Goal: Task Accomplishment & Management: Manage account settings

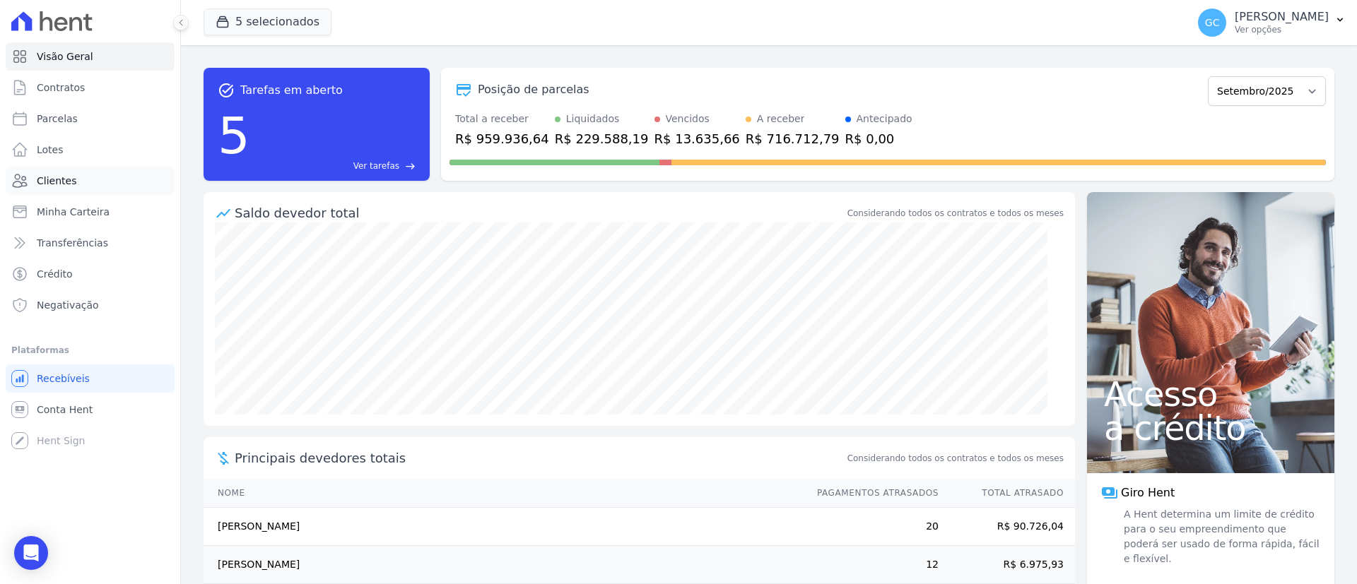
click at [58, 180] on span "Clientes" at bounding box center [57, 181] width 40 height 14
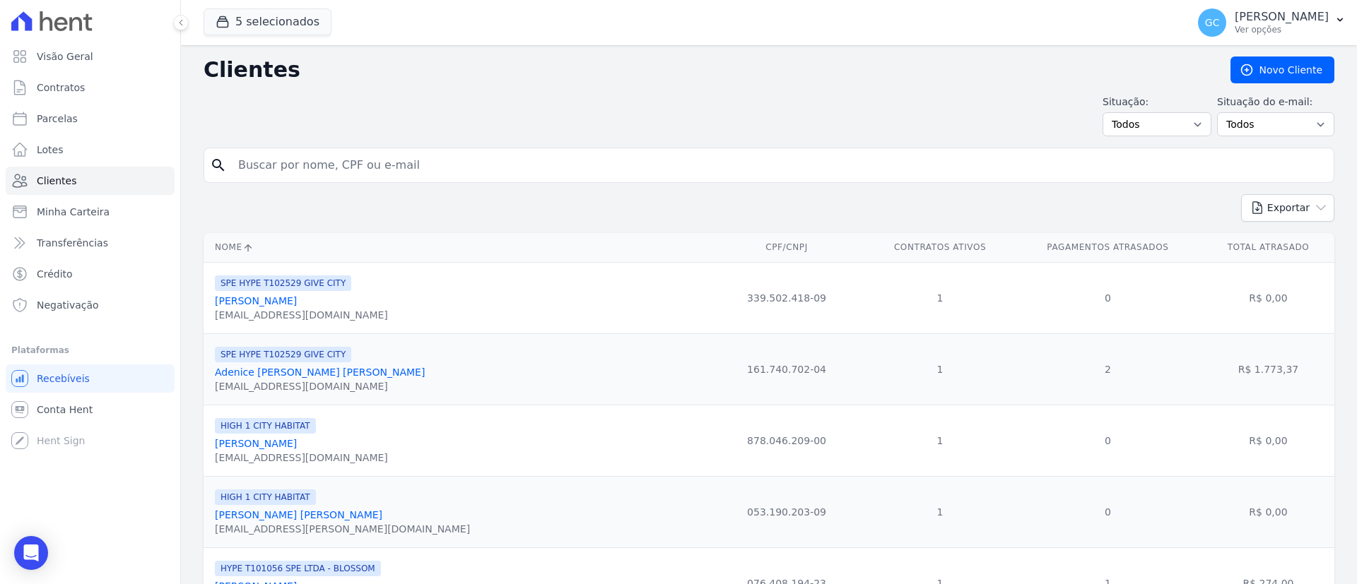
click at [512, 170] on input "search" at bounding box center [779, 165] width 1098 height 28
paste input "[PERSON_NAME] [PERSON_NAME] [PERSON_NAME]"
type input "[PERSON_NAME] [PERSON_NAME] [PERSON_NAME]"
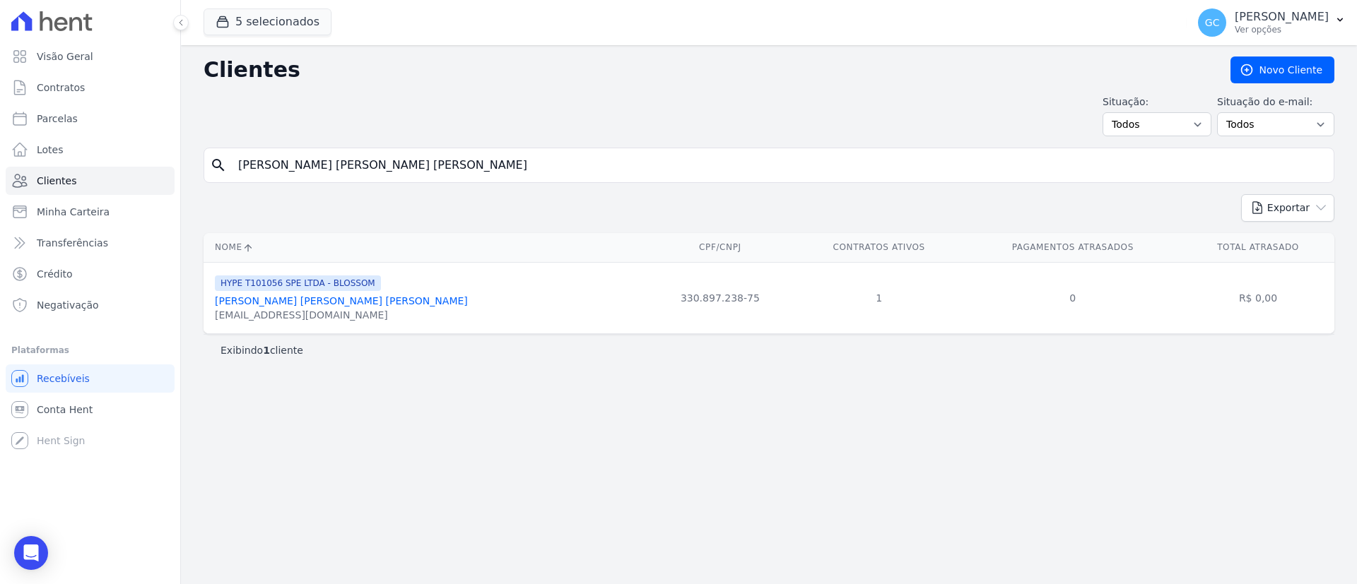
click at [314, 298] on link "Raphael De Oliveira Pinto Sousa" at bounding box center [341, 300] width 253 height 11
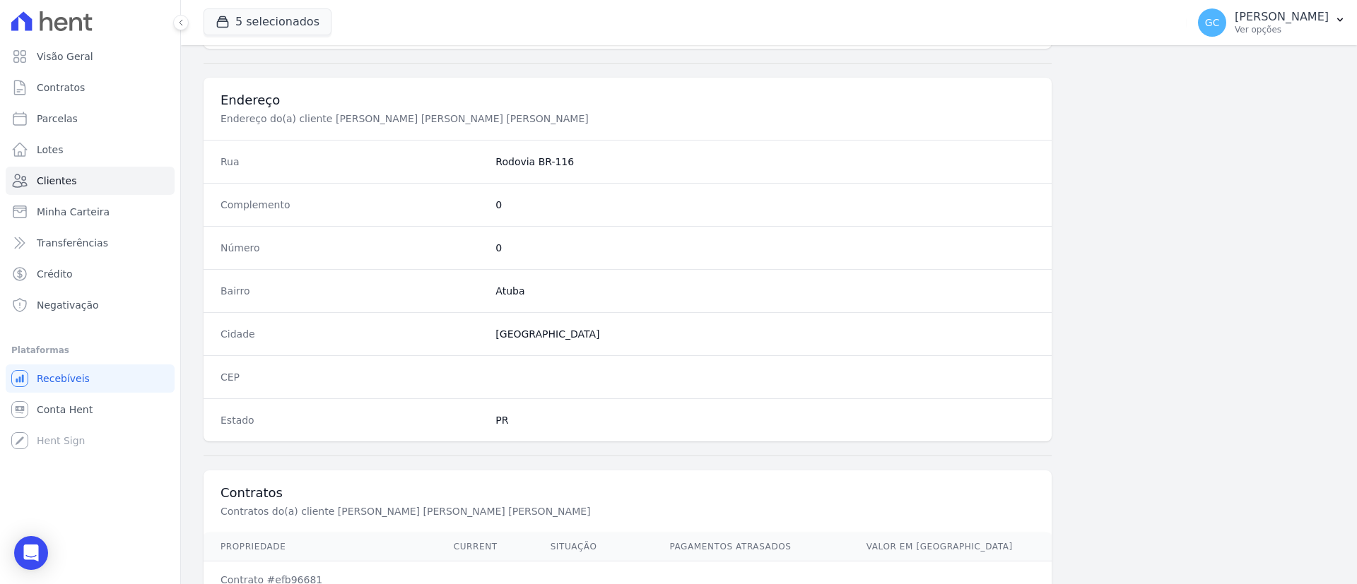
scroll to position [738, 0]
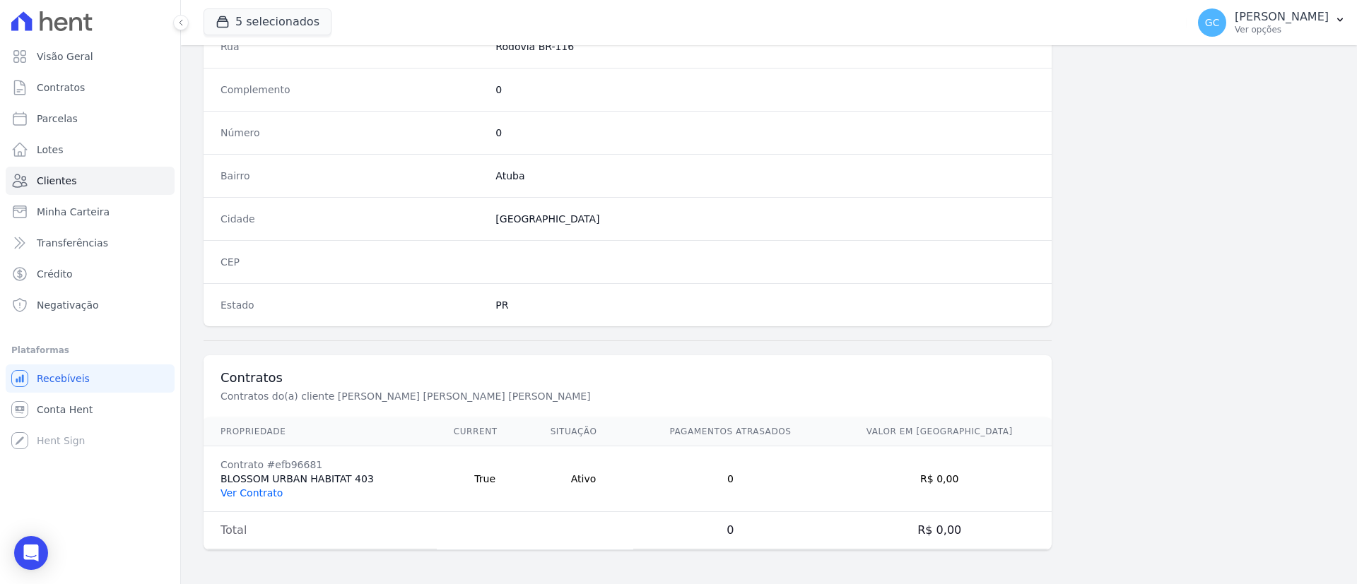
click at [259, 493] on link "Ver Contrato" at bounding box center [252, 493] width 62 height 11
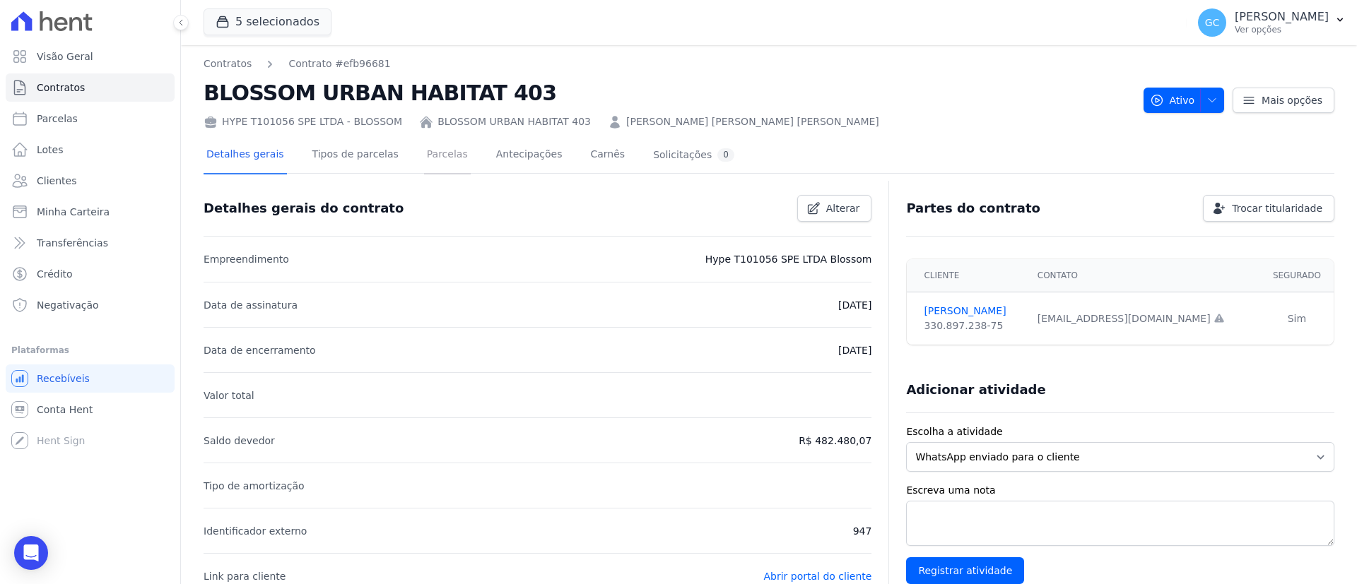
click at [424, 152] on link "Parcelas" at bounding box center [447, 155] width 47 height 37
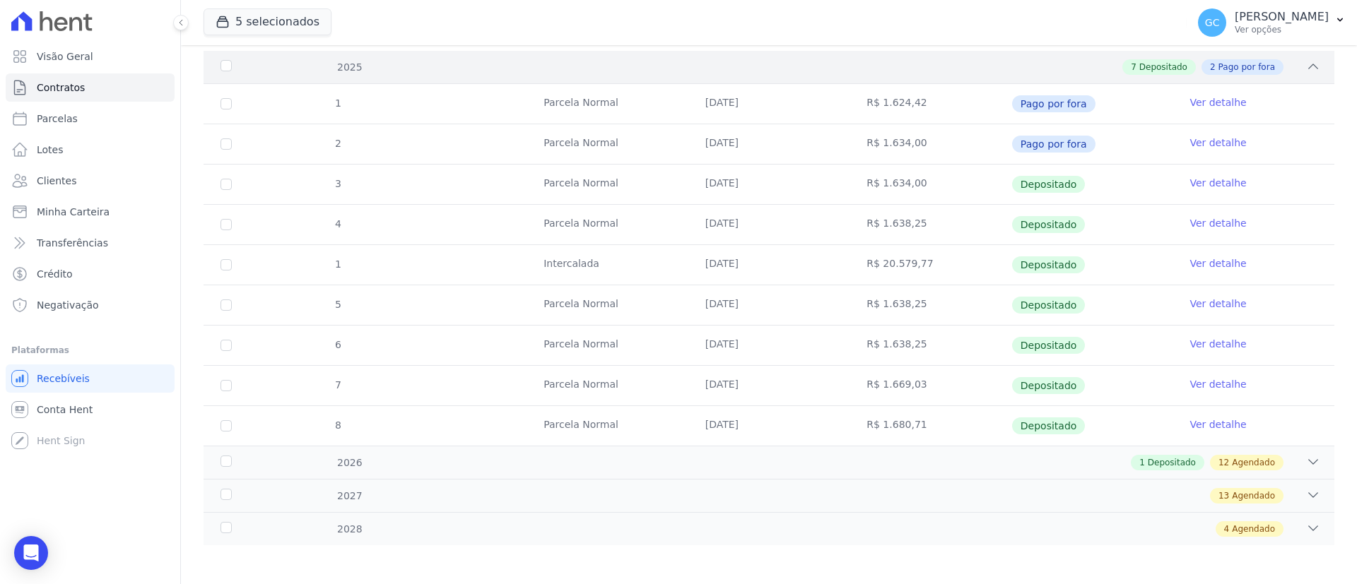
scroll to position [218, 0]
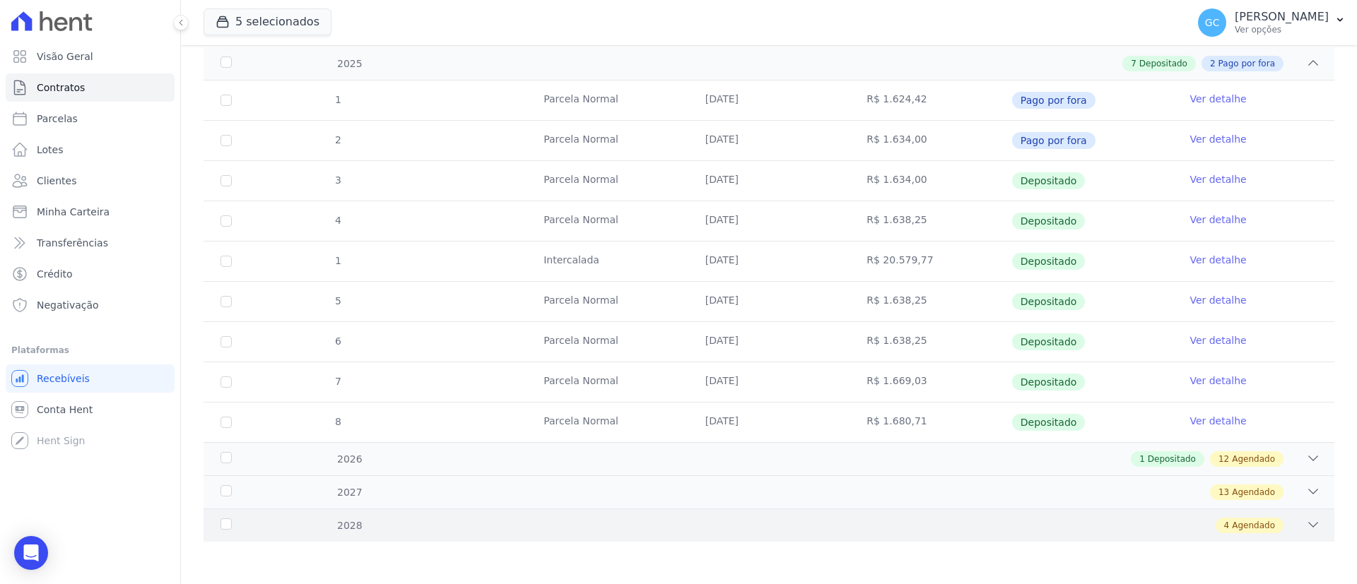
click at [392, 517] on div "2028 4 Agendado" at bounding box center [769, 525] width 1131 height 33
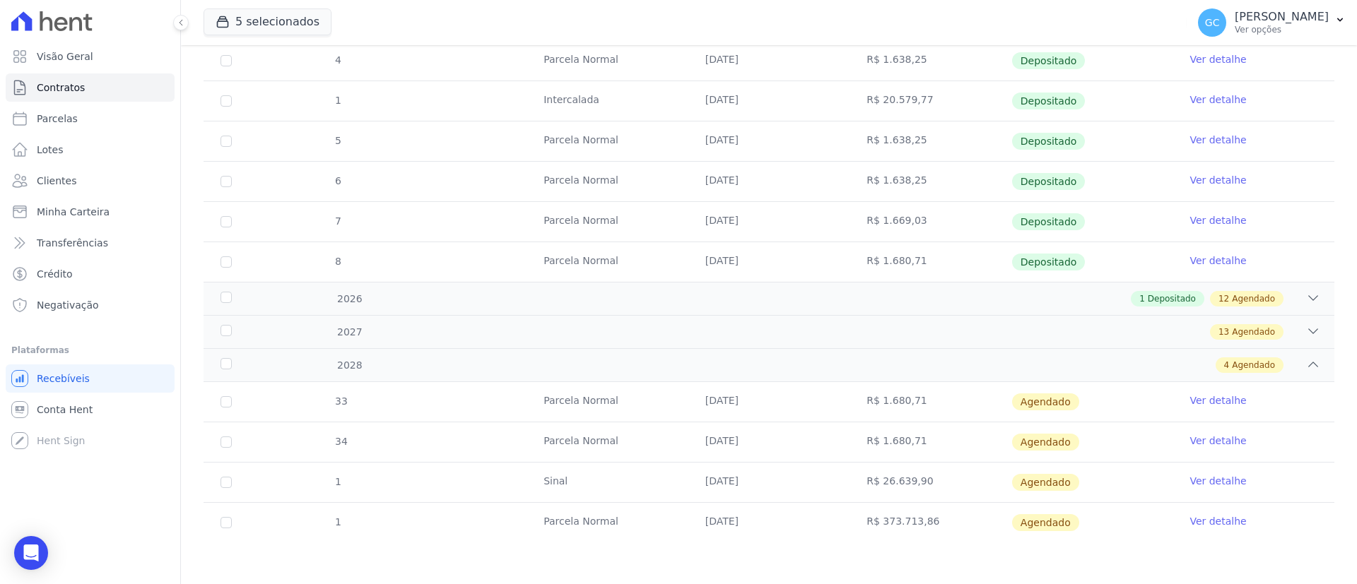
scroll to position [379, 0]
click at [1192, 523] on link "Ver detalhe" at bounding box center [1217, 521] width 57 height 14
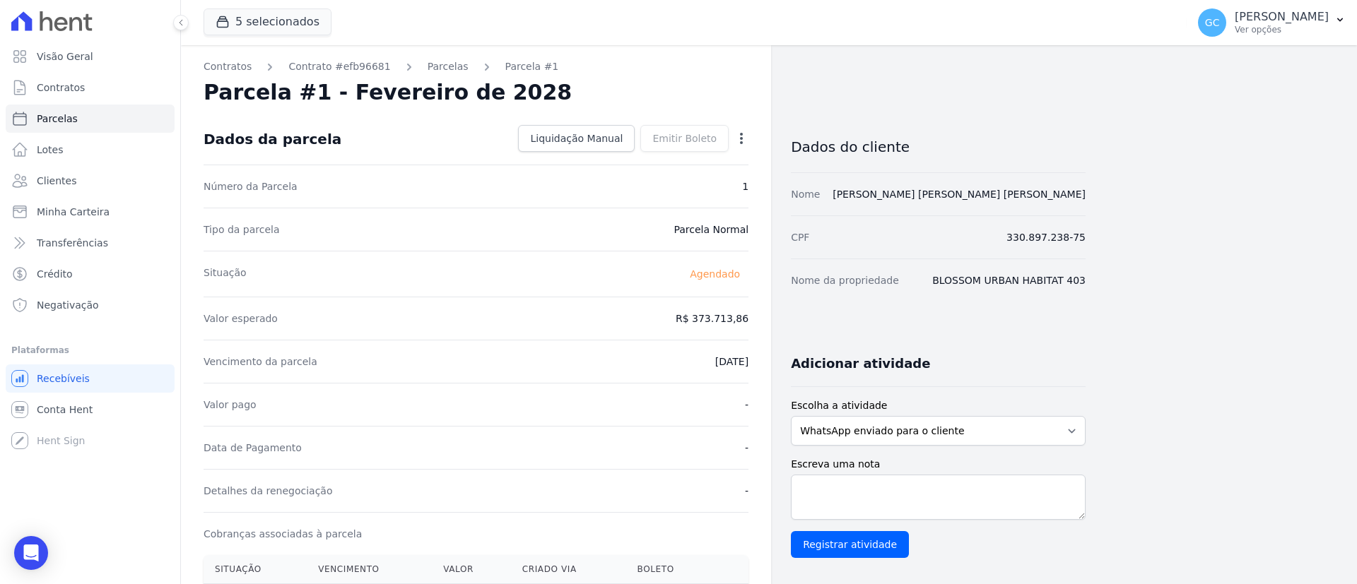
drag, startPoint x: 690, startPoint y: 319, endPoint x: 753, endPoint y: 316, distance: 63.7
click at [753, 316] on div "Contratos Contrato #efb96681 Parcelas Parcela #1 Parcela #1 - Fevereiro de 2028…" at bounding box center [476, 499] width 590 height 909
click at [735, 138] on icon "button" at bounding box center [741, 138] width 14 height 14
click at [683, 162] on link "Alterar" at bounding box center [680, 157] width 124 height 25
drag, startPoint x: 681, startPoint y: 322, endPoint x: 811, endPoint y: 304, distance: 131.3
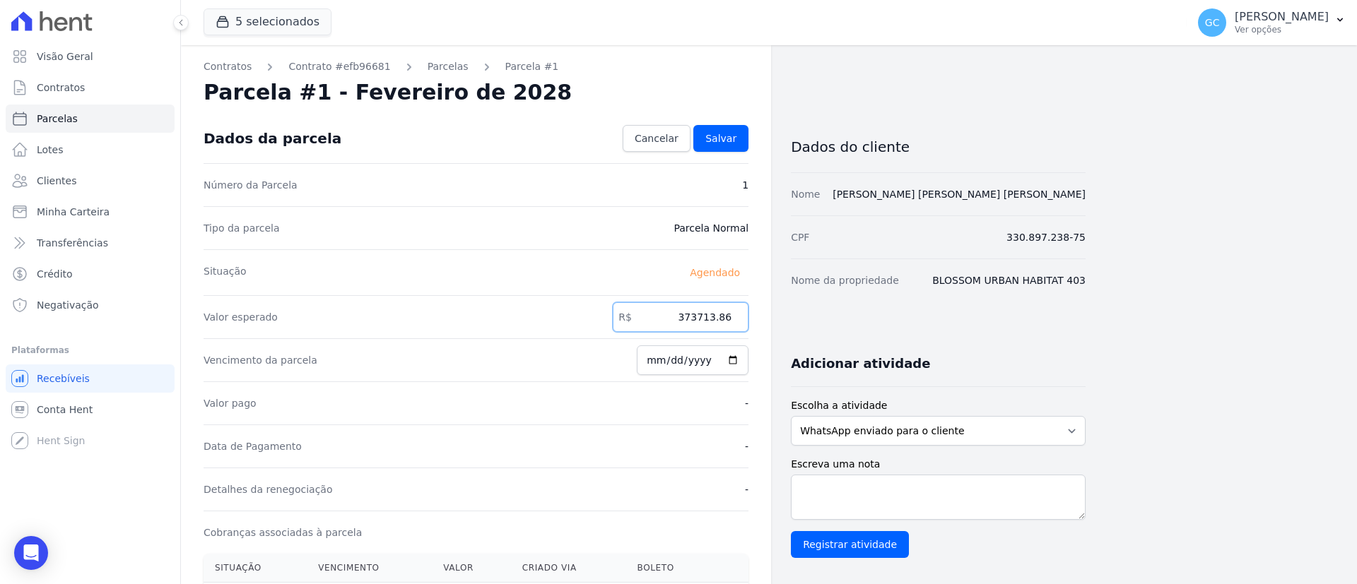
click at [811, 304] on div "Contratos Contrato #efb96681 Parcelas Parcela #1 Parcela #1 - Fevereiro de 2028…" at bounding box center [633, 498] width 905 height 907
paste input "47.35950"
type input "347.3"
click at [720, 312] on input "34735950" at bounding box center [681, 317] width 136 height 30
type input "347359.50"
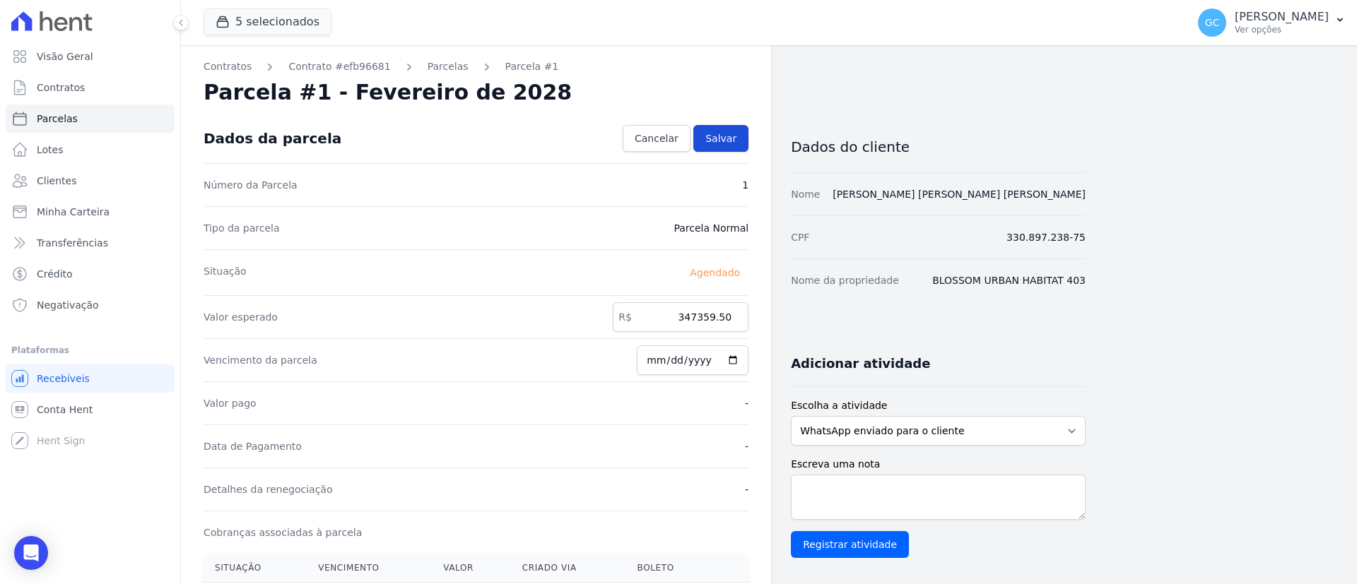
click at [734, 141] on span "Salvar" at bounding box center [720, 138] width 31 height 14
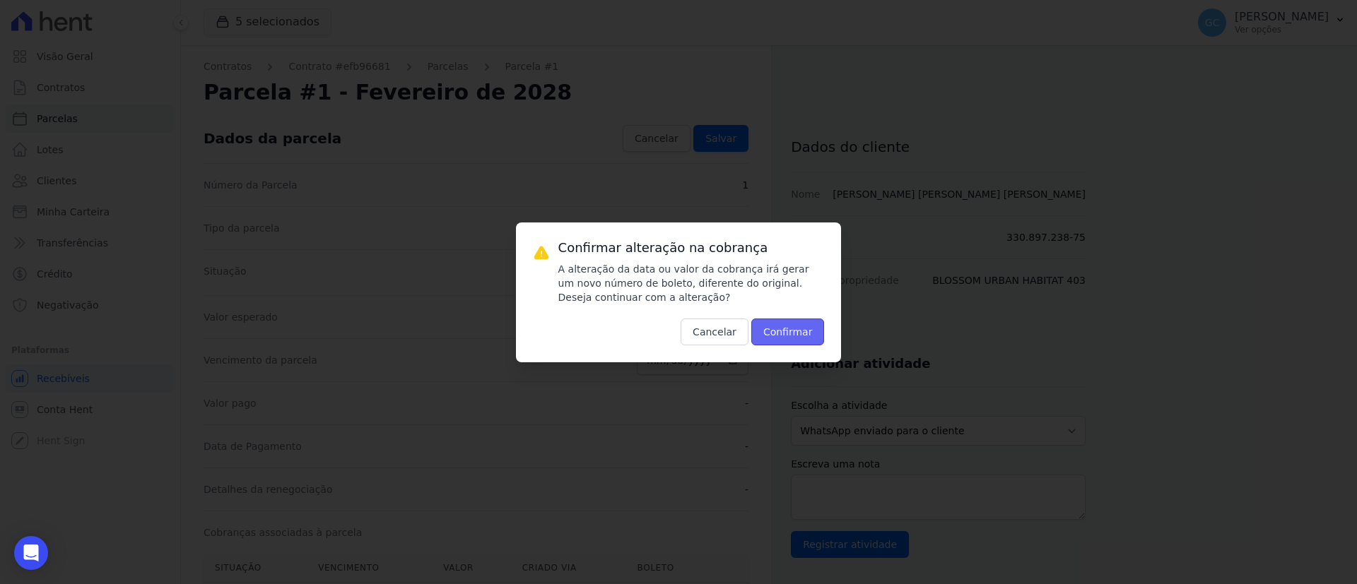
click at [810, 336] on button "Confirmar" at bounding box center [788, 332] width 74 height 27
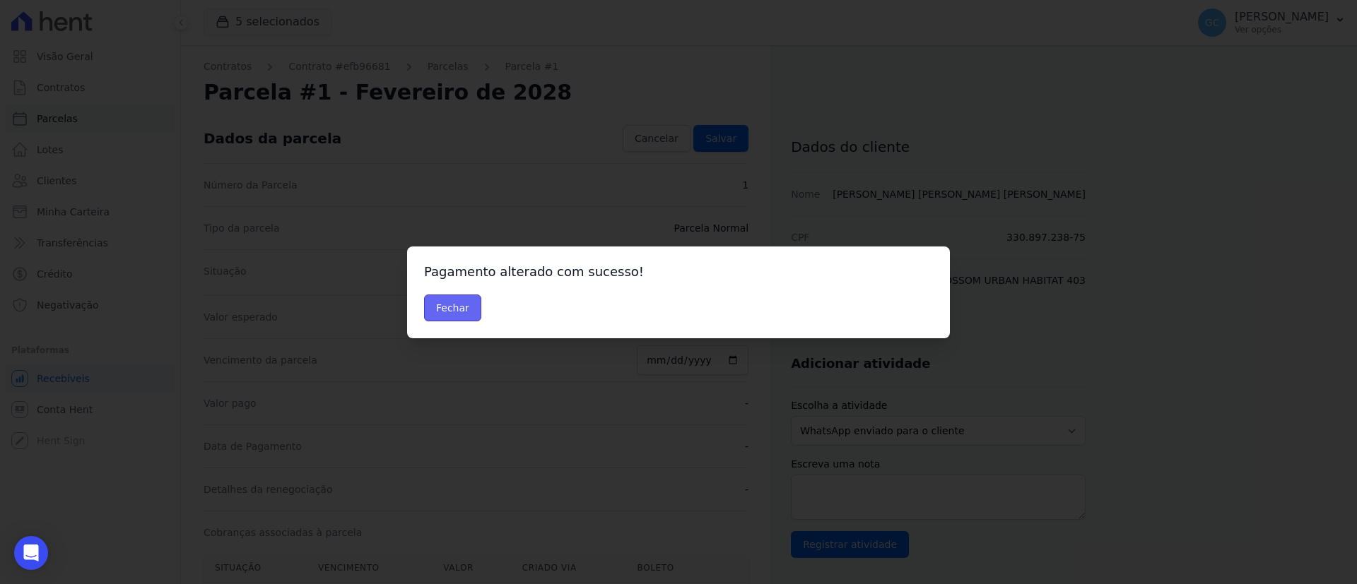
click at [437, 308] on button "Fechar" at bounding box center [452, 308] width 57 height 27
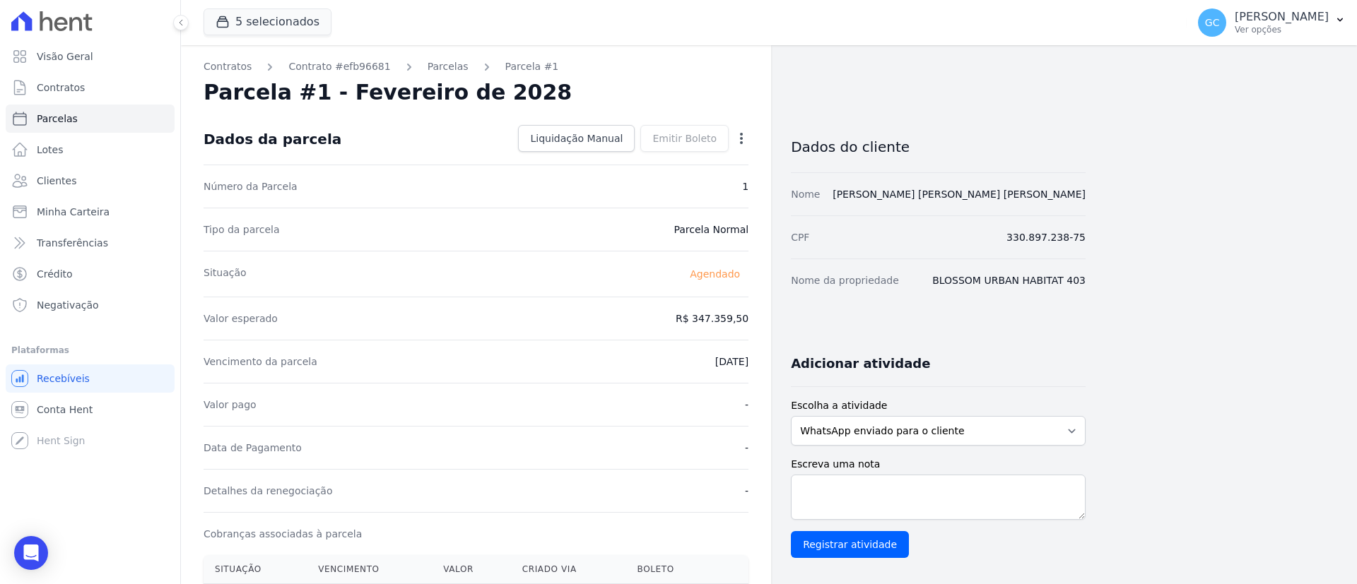
click at [746, 136] on icon "button" at bounding box center [741, 138] width 14 height 14
click at [682, 183] on link "Antecipar" at bounding box center [680, 182] width 124 height 25
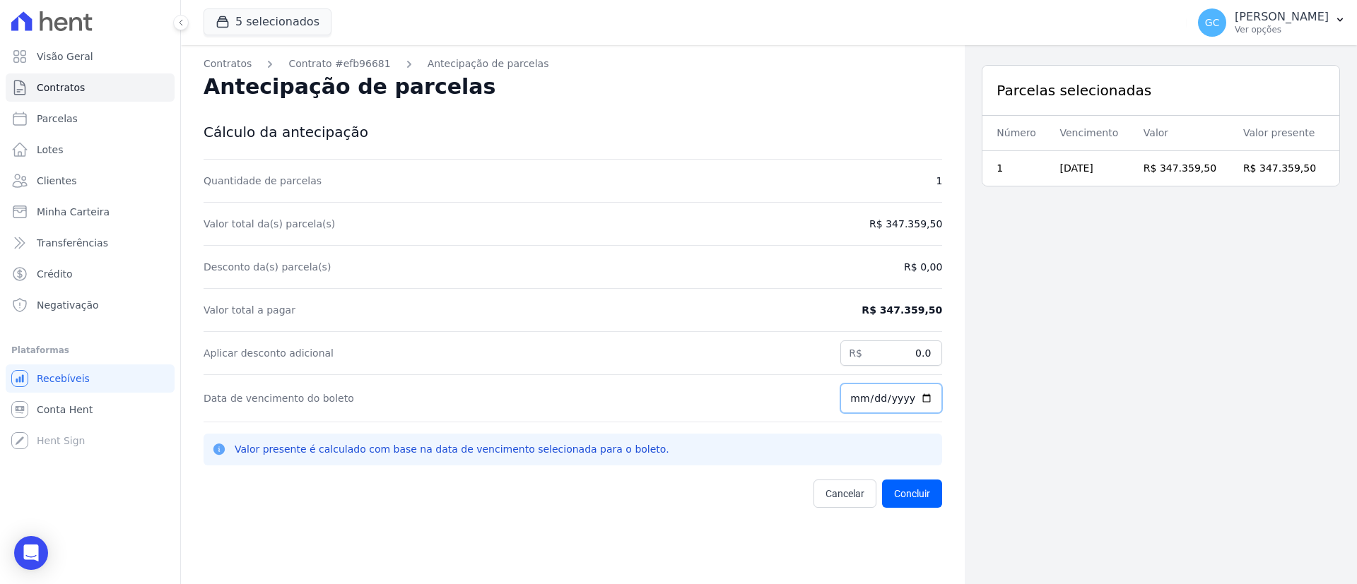
click at [915, 396] on input "[DATE]" at bounding box center [891, 399] width 102 height 30
type input "[DATE]"
click at [1071, 401] on div "Parcelas selecionadas Número Vencimento Valor Valor presente 1 [DATE] R$ 347.35…" at bounding box center [1161, 337] width 392 height 584
drag, startPoint x: 864, startPoint y: 309, endPoint x: 938, endPoint y: 309, distance: 74.2
click at [938, 309] on div "Contratos Contrato #efb96681 Antecipação de parcelas Antecipação de parcelas Cá…" at bounding box center [573, 337] width 784 height 584
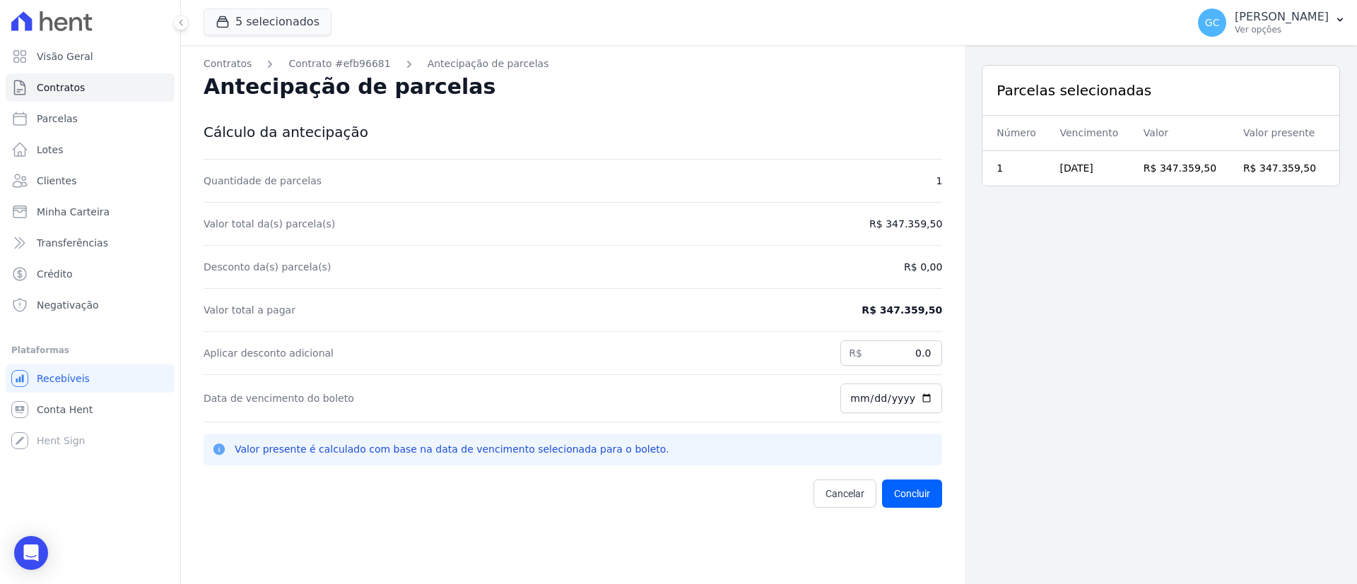
copy dd "R$ 347.359,50"
click at [903, 344] on input "0.0" at bounding box center [891, 353] width 102 height 25
drag, startPoint x: 891, startPoint y: 356, endPoint x: 948, endPoint y: 360, distance: 57.4
click at [948, 360] on div "Contratos Contrato #efb96681 Antecipação de parcelas Antecipação de parcelas Cá…" at bounding box center [573, 337] width 784 height 584
paste input "27.78876"
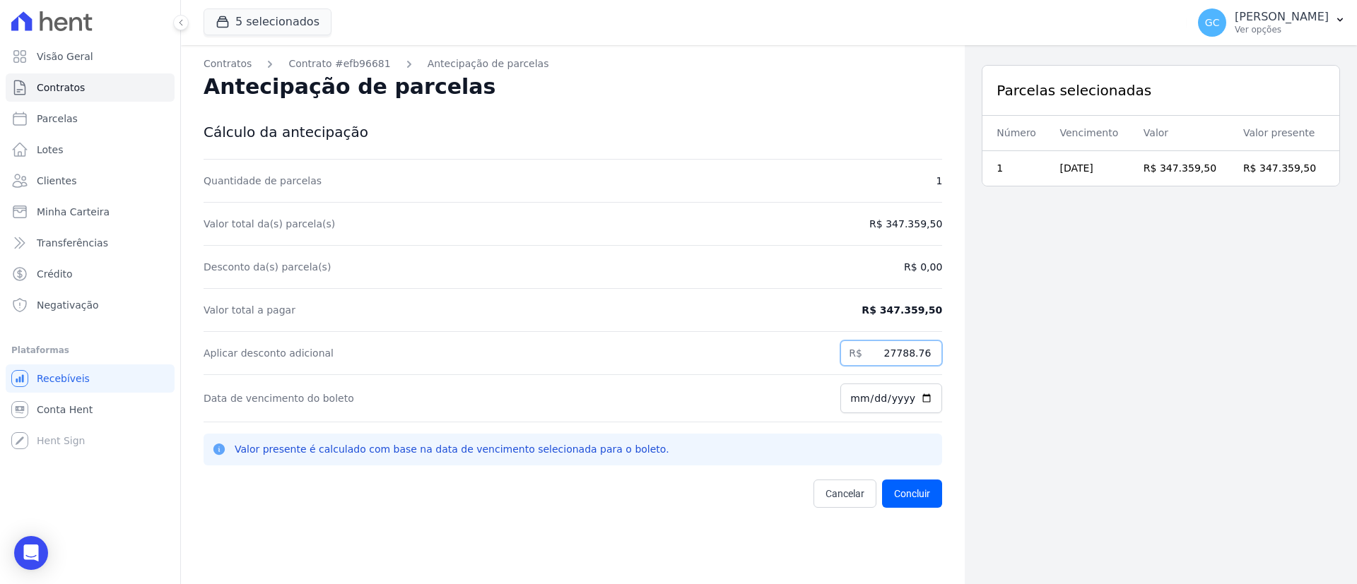
type input "27788.76"
click at [1143, 411] on div "Parcelas selecionadas Número Vencimento Valor Valor presente 1 [DATE] R$ 347.35…" at bounding box center [1161, 337] width 392 height 584
click at [910, 502] on button "Concluir" at bounding box center [912, 494] width 60 height 28
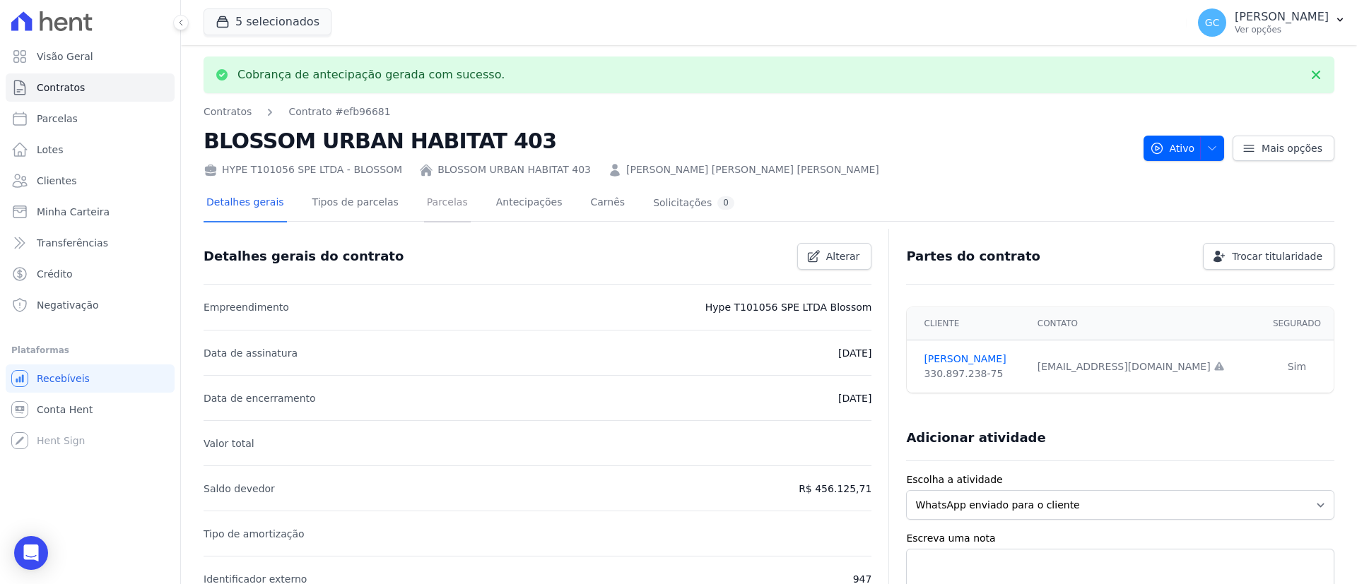
click at [437, 198] on link "Parcelas" at bounding box center [447, 203] width 47 height 37
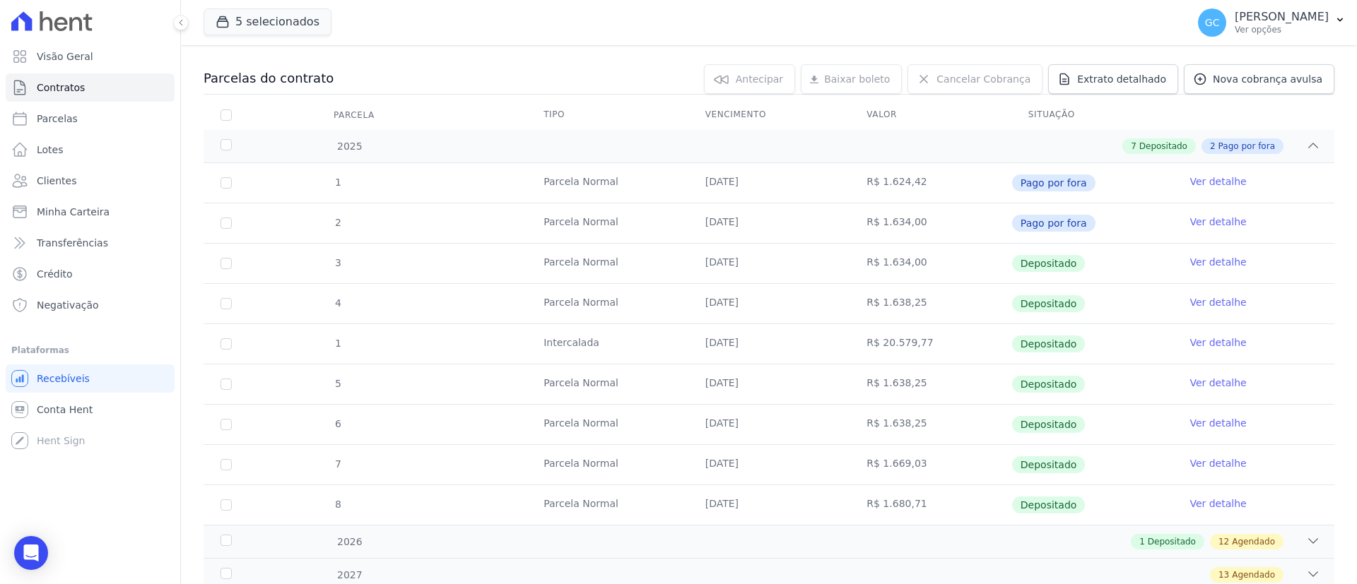
scroll to position [218, 0]
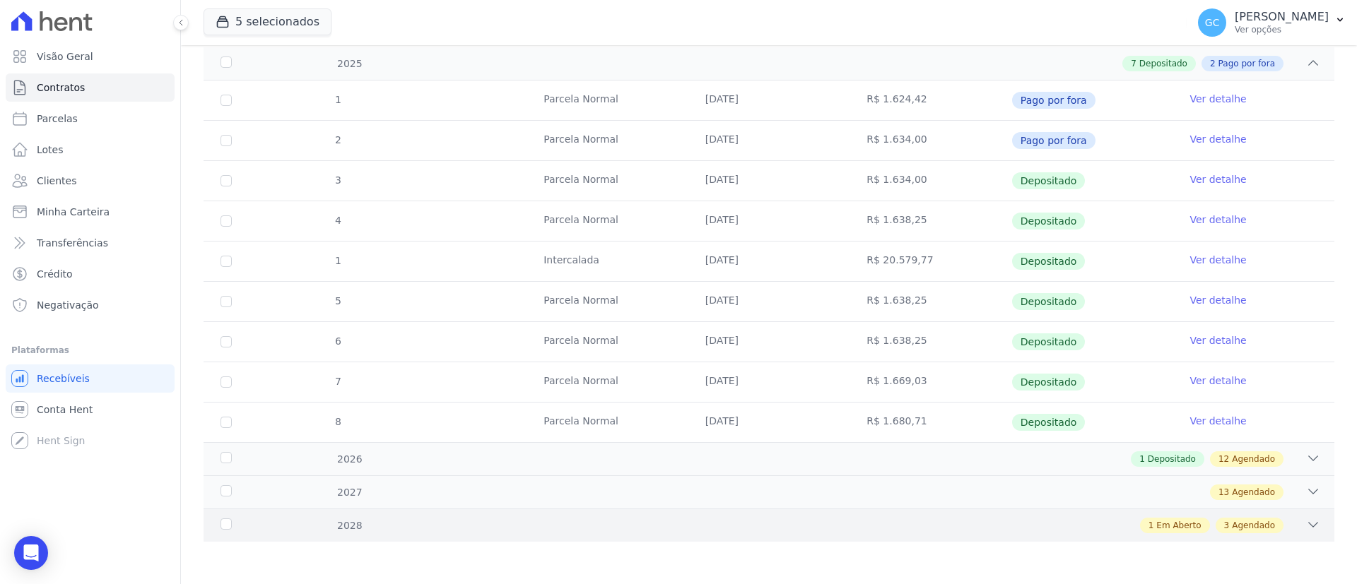
click at [455, 523] on div "1 Em Aberto 3 Agendado" at bounding box center [825, 526] width 992 height 16
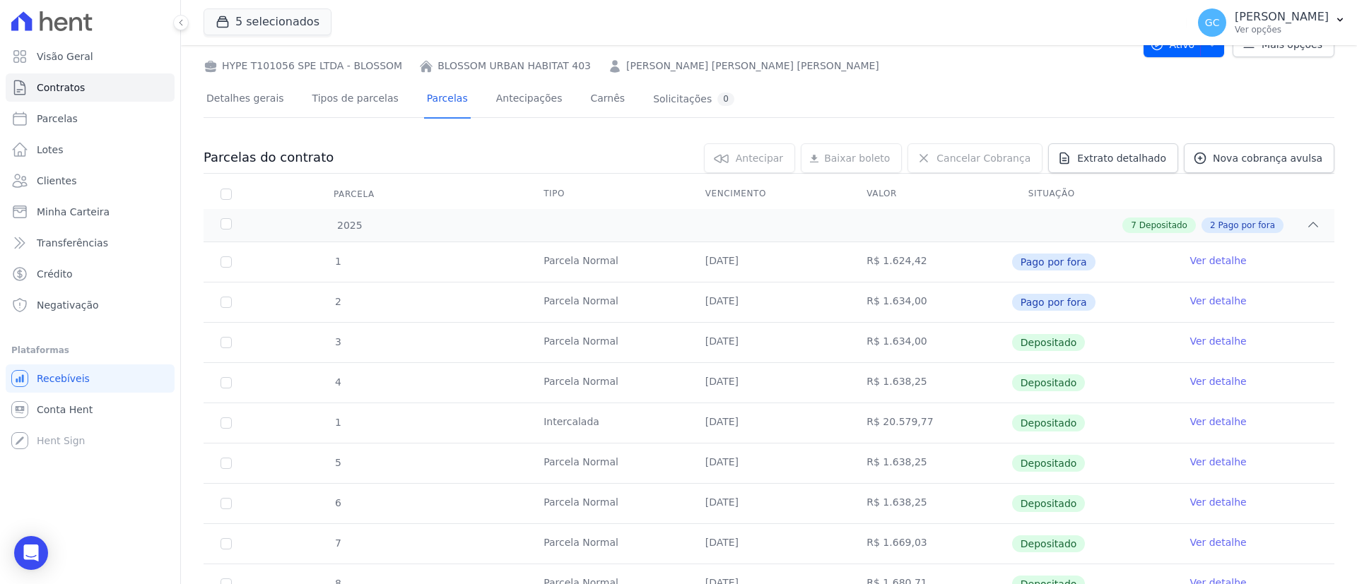
scroll to position [0, 0]
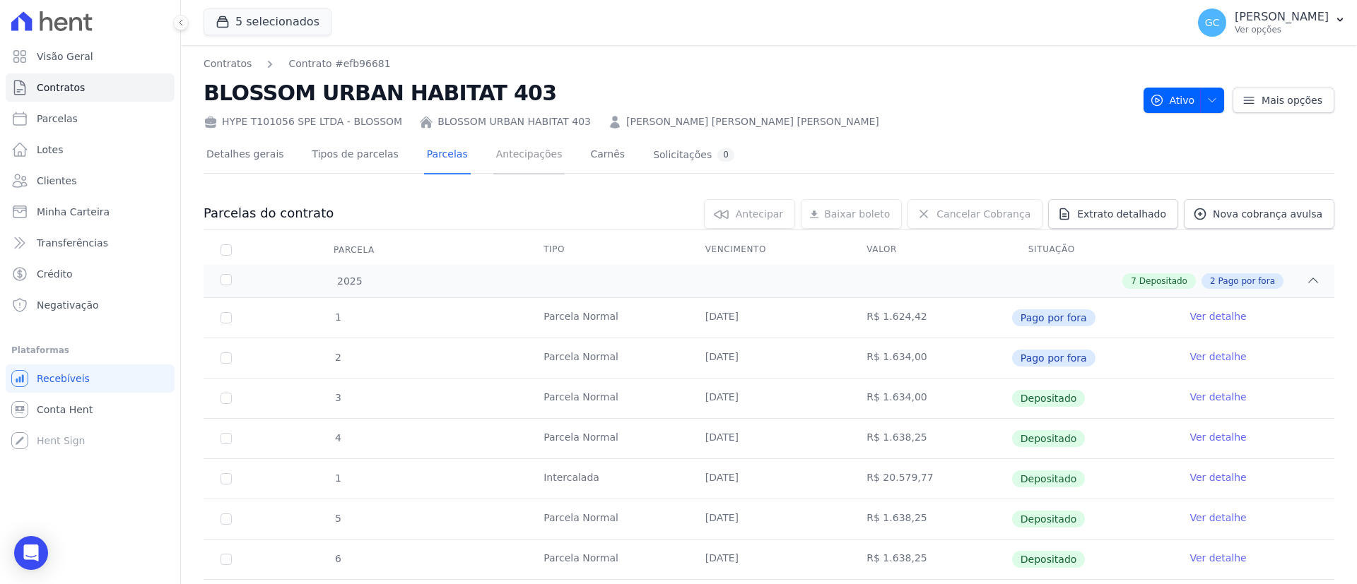
click at [521, 160] on link "Antecipações" at bounding box center [529, 155] width 72 height 37
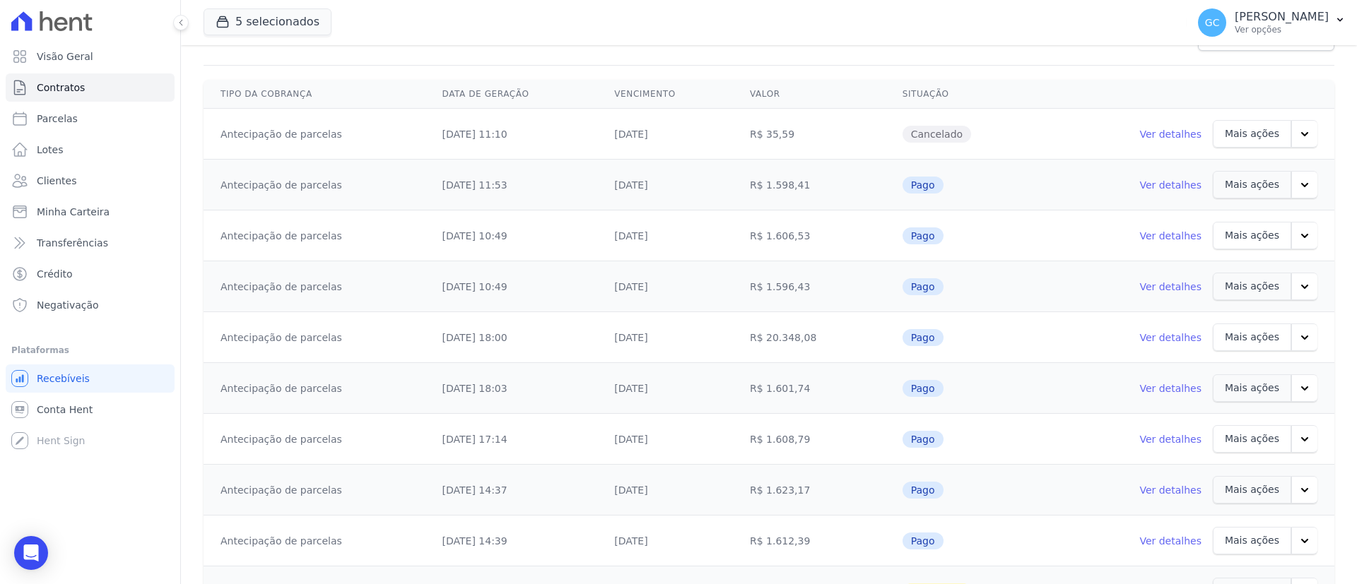
scroll to position [231, 0]
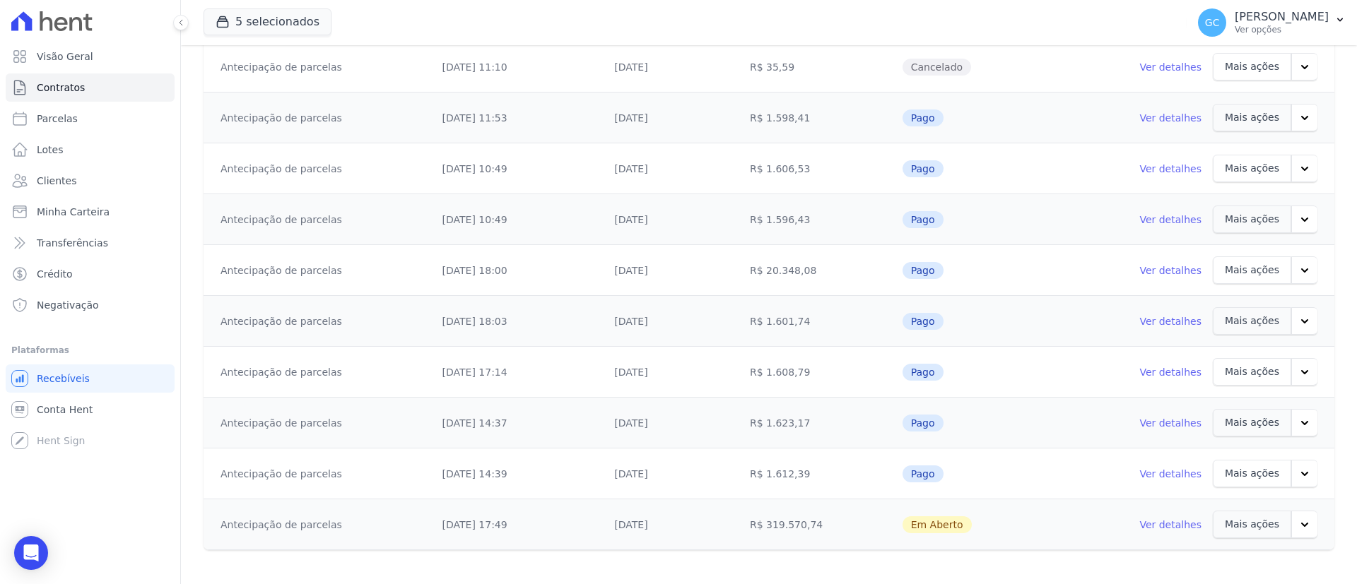
click at [1298, 526] on button "button" at bounding box center [1304, 525] width 26 height 28
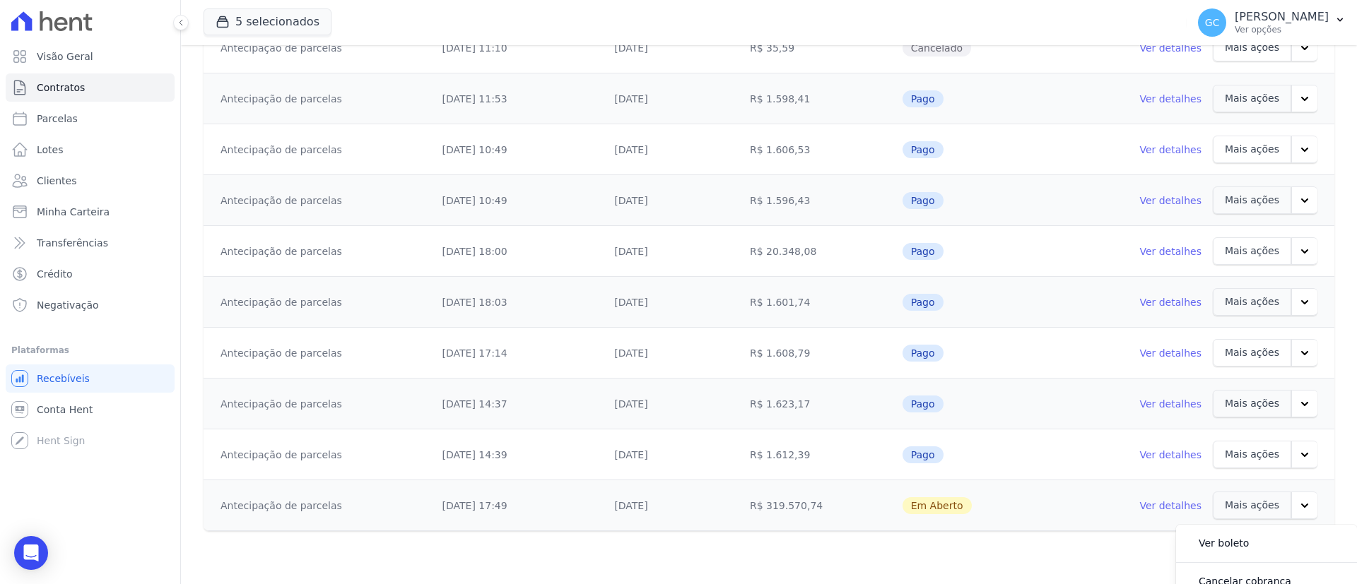
scroll to position [266, 0]
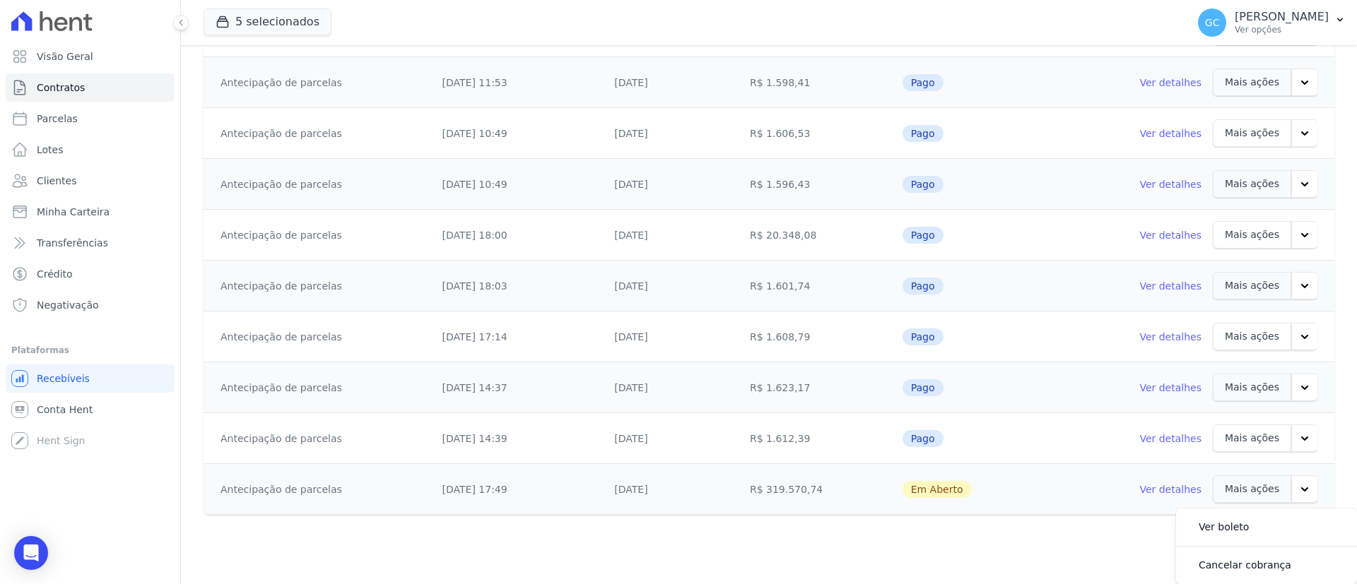
click at [1155, 491] on link "Ver detalhes" at bounding box center [1170, 490] width 62 height 14
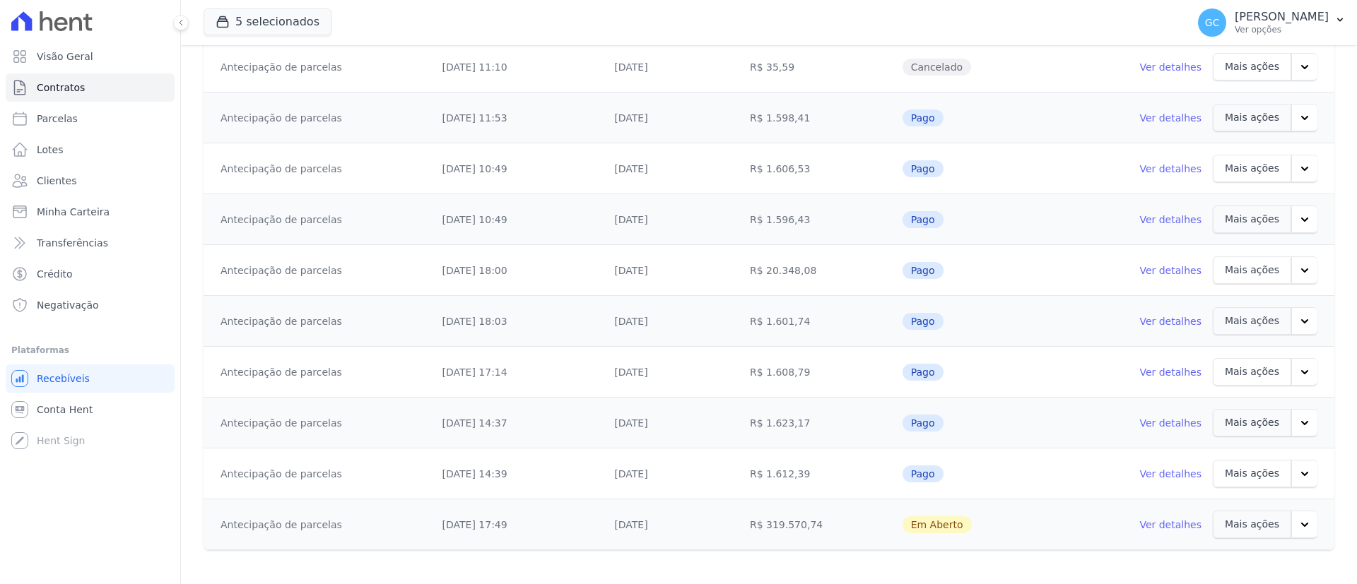
scroll to position [231, 0]
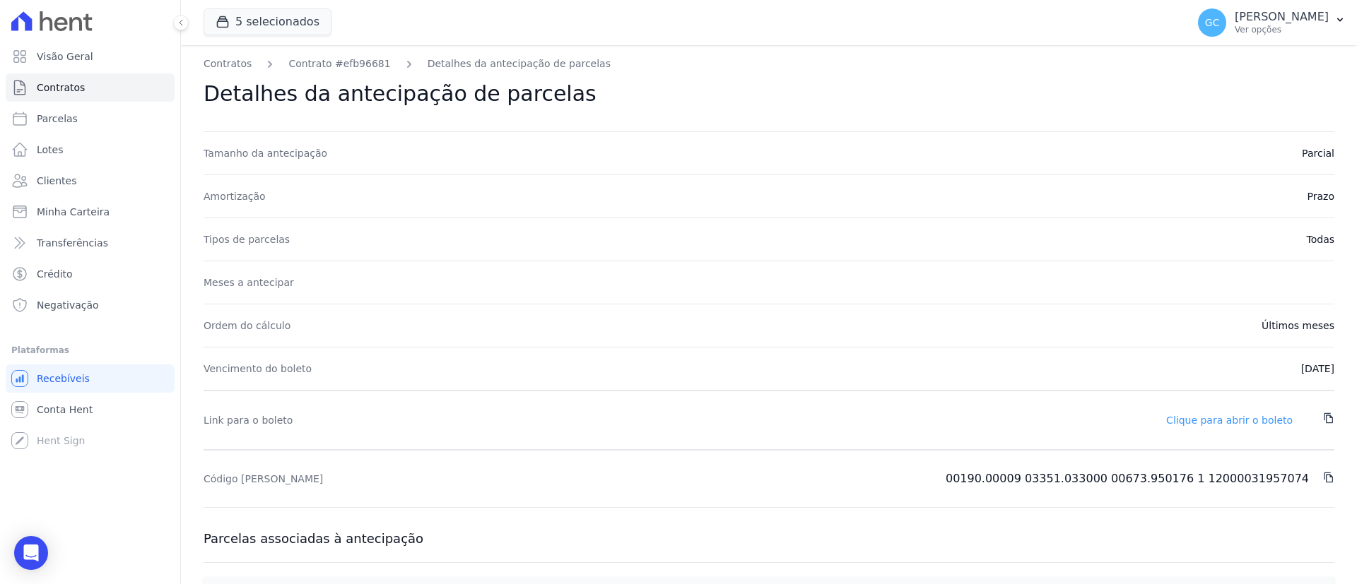
click at [1231, 424] on link "Clique para abrir o boleto" at bounding box center [1229, 420] width 127 height 11
click at [330, 70] on link "Contrato #efb96681" at bounding box center [339, 64] width 102 height 15
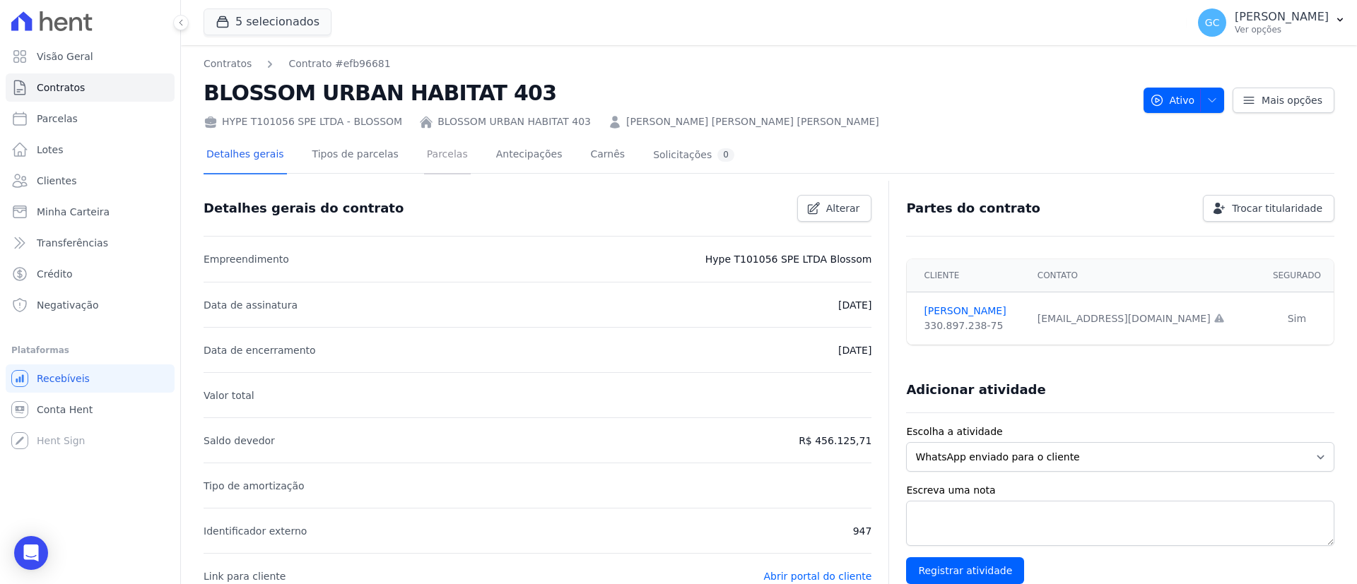
click at [433, 157] on link "Parcelas" at bounding box center [447, 155] width 47 height 37
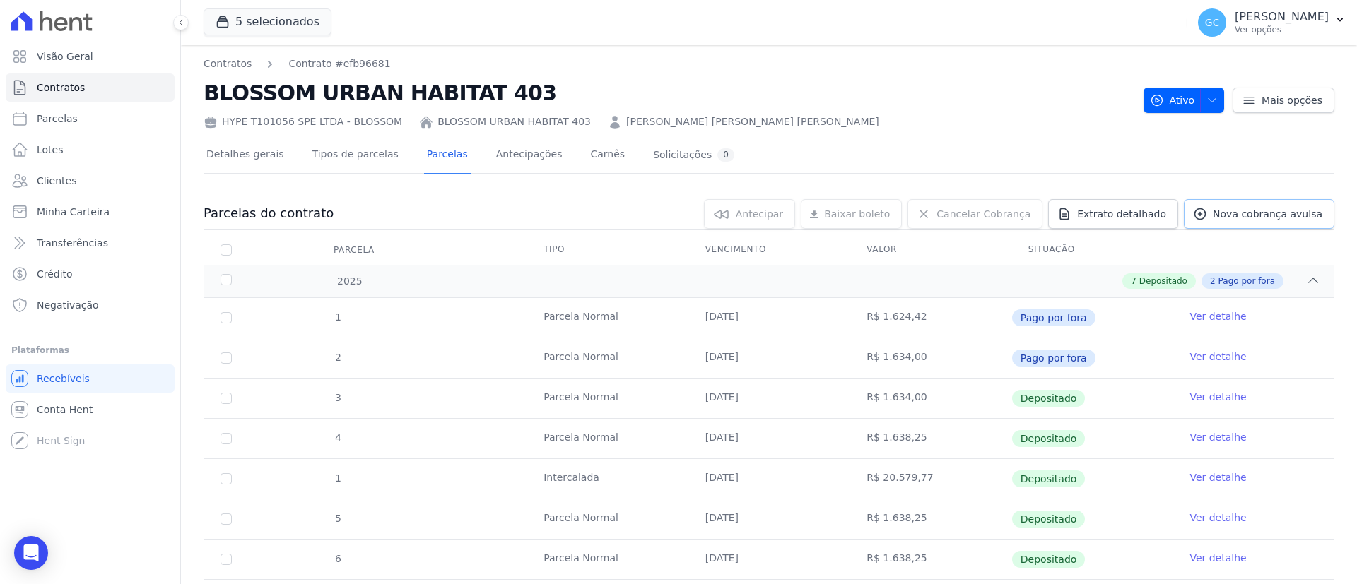
click at [1294, 221] on span "Nova cobrança avulsa" at bounding box center [1268, 214] width 110 height 14
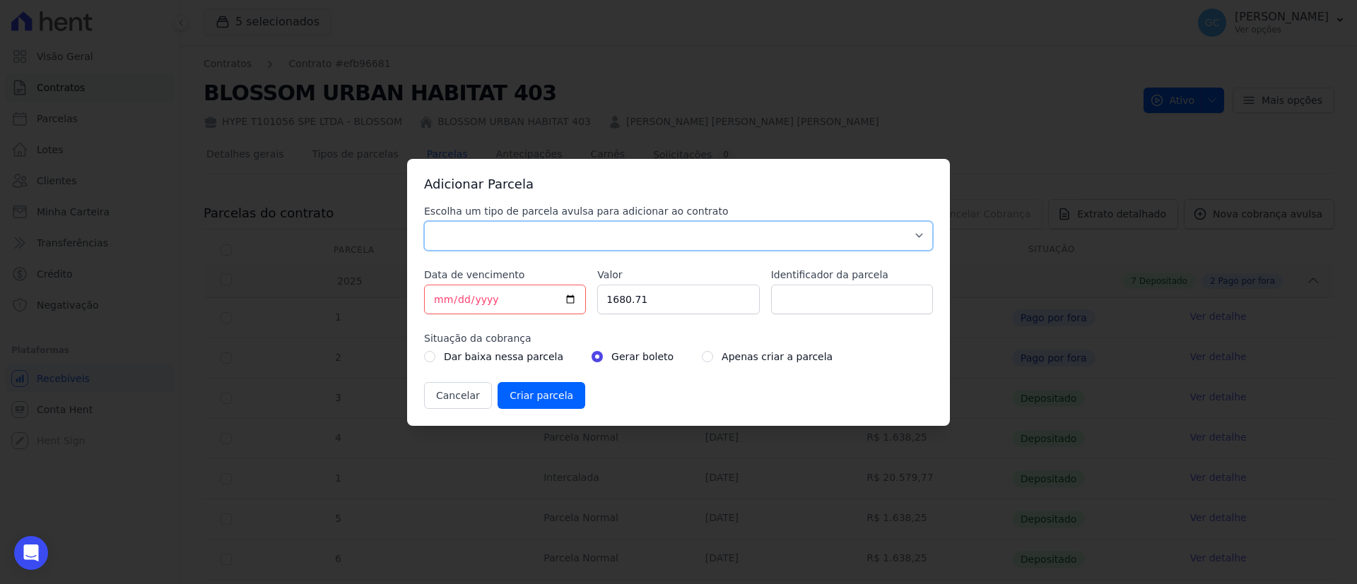
click at [589, 232] on select "Parcela Normal Sinal Caução Intercalada Chaves Pré Chaves Pós Chaves Taxas Quit…" at bounding box center [678, 236] width 509 height 30
select select "standard"
click at [424, 221] on select "Parcela Normal Sinal Caução Intercalada Chaves Pré Chaves Pós Chaves Taxas Quit…" at bounding box center [678, 236] width 509 height 30
click at [666, 309] on input "1680.71" at bounding box center [678, 300] width 162 height 30
drag, startPoint x: 666, startPoint y: 309, endPoint x: 577, endPoint y: 305, distance: 89.9
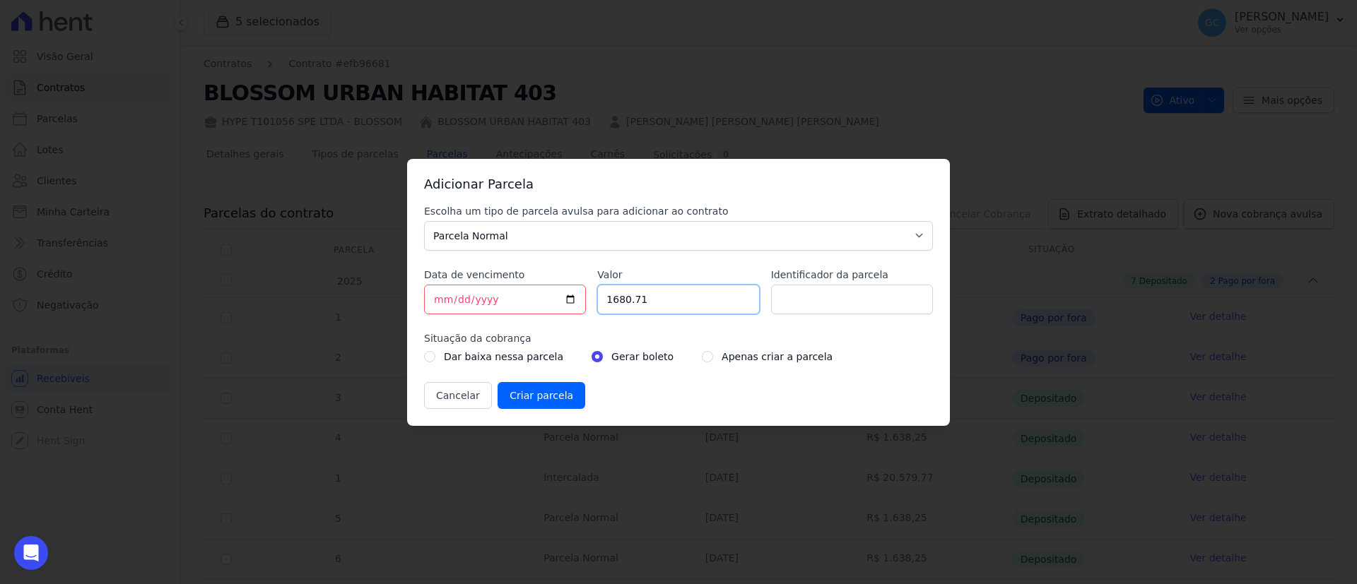
click at [577, 305] on div "Escolha um tipo de parcela avulsa para adicionar ao contrato Parcela Normal Sin…" at bounding box center [678, 306] width 509 height 205
paste input "21.01000"
type input "21010.00"
click at [519, 300] on input "[DATE]" at bounding box center [505, 300] width 162 height 30
click at [582, 295] on input "[DATE]" at bounding box center [505, 300] width 162 height 30
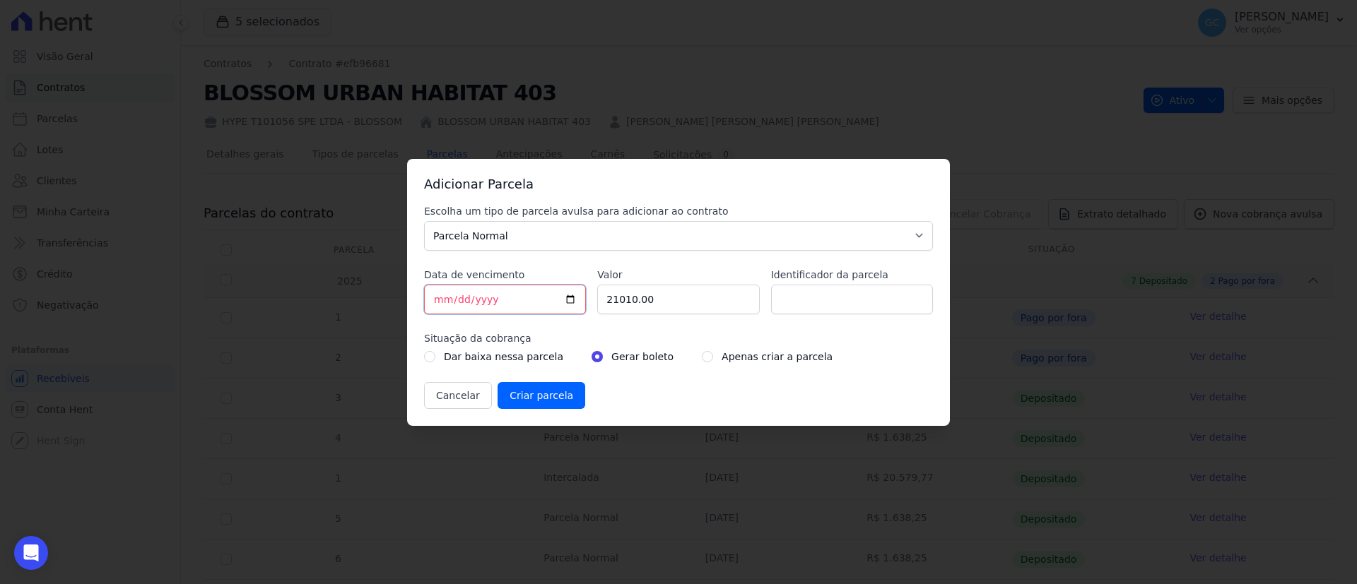
click at [576, 295] on input "[DATE]" at bounding box center [505, 300] width 162 height 30
click at [464, 307] on input "[DATE]" at bounding box center [505, 300] width 162 height 30
click at [441, 302] on input "[DATE]" at bounding box center [505, 300] width 162 height 30
paste input "date"
type input "[DATE]"
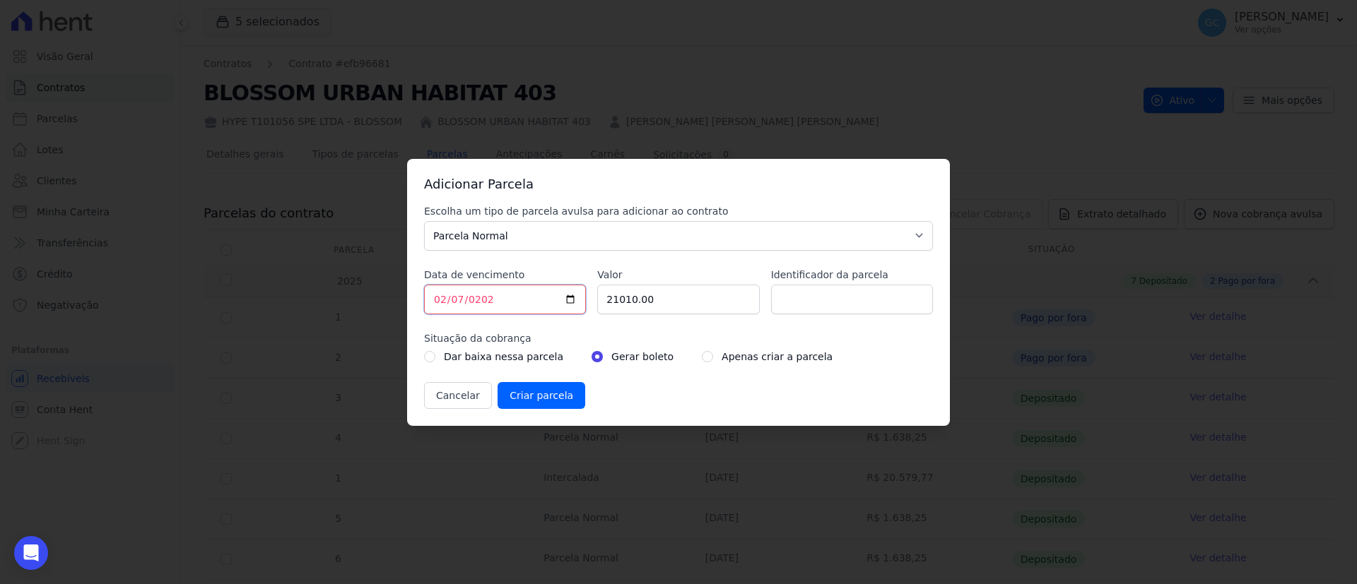
type input "[DATE]"
click at [702, 355] on input "radio" at bounding box center [707, 356] width 11 height 11
radio input "true"
click at [827, 279] on label "Identificador da parcela" at bounding box center [852, 275] width 162 height 14
click at [827, 285] on input "Identificador da parcela" at bounding box center [852, 300] width 162 height 30
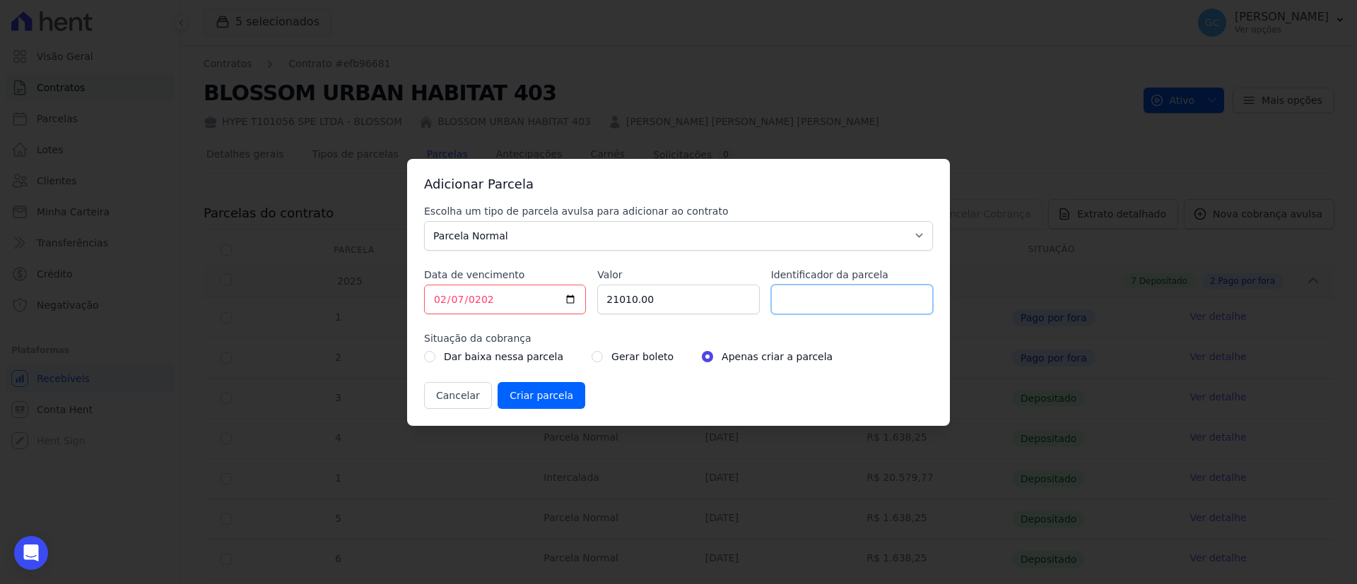
click at [827, 298] on input "Identificador da parcela" at bounding box center [852, 300] width 162 height 30
click at [553, 403] on input "Criar parcela" at bounding box center [542, 395] width 88 height 27
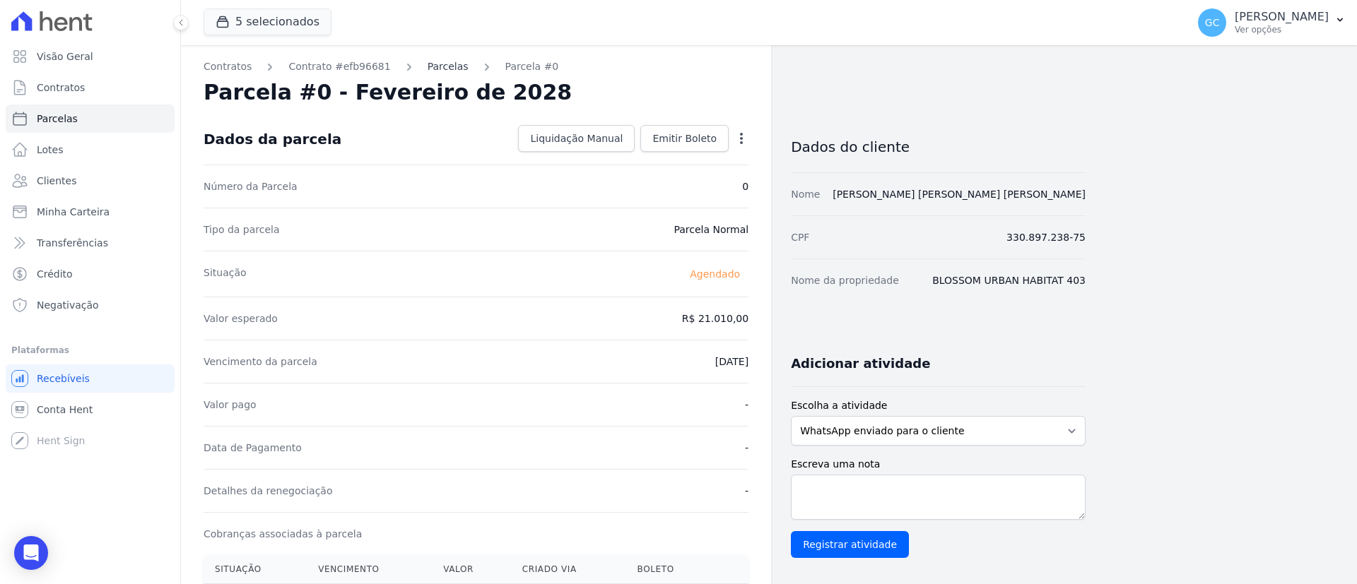
click at [435, 72] on link "Parcelas" at bounding box center [448, 66] width 41 height 15
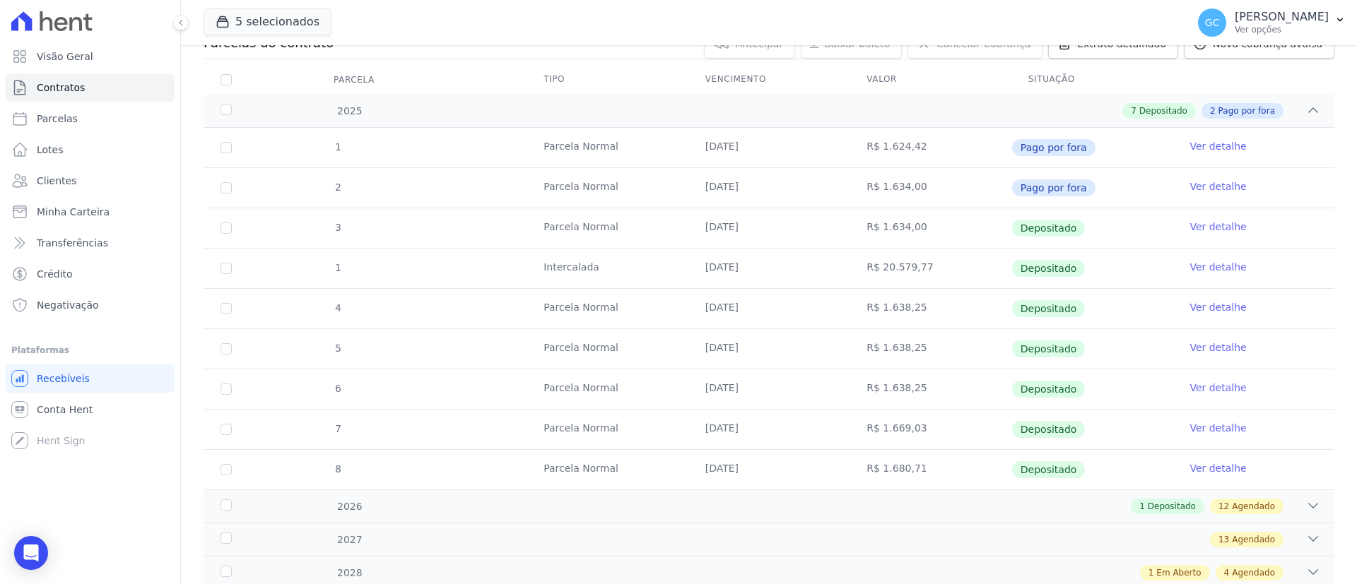
scroll to position [218, 0]
